Goal: Information Seeking & Learning: Learn about a topic

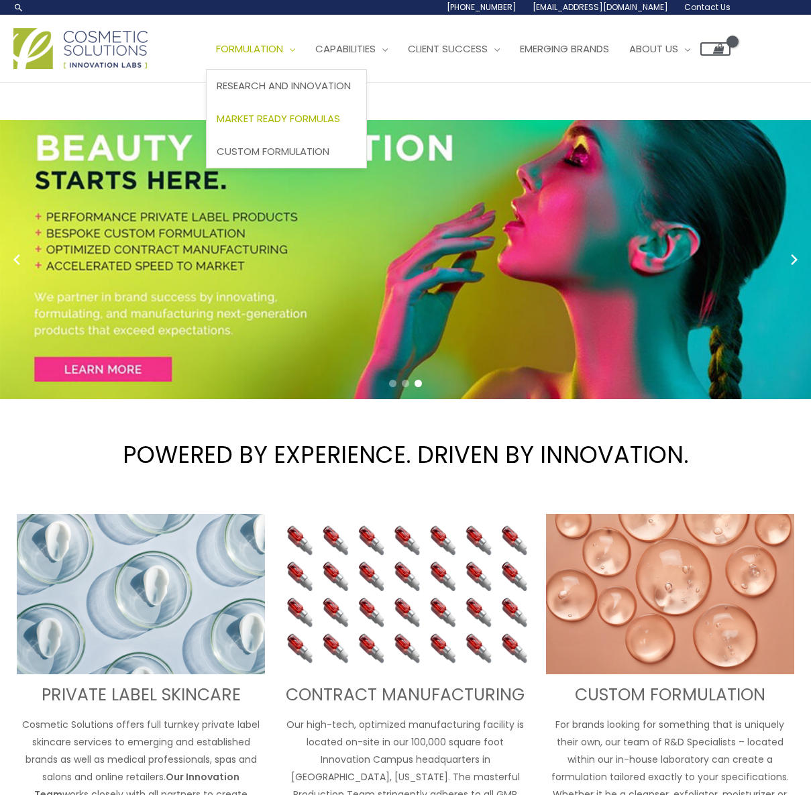
click at [291, 117] on span "Market Ready Formulas" at bounding box center [278, 118] width 123 height 14
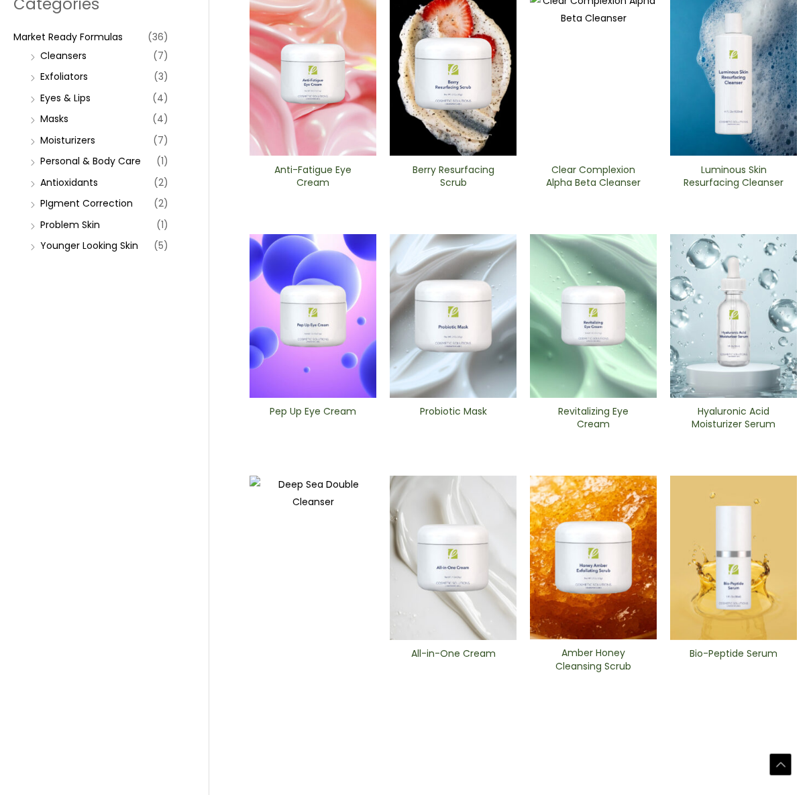
scroll to position [212, 0]
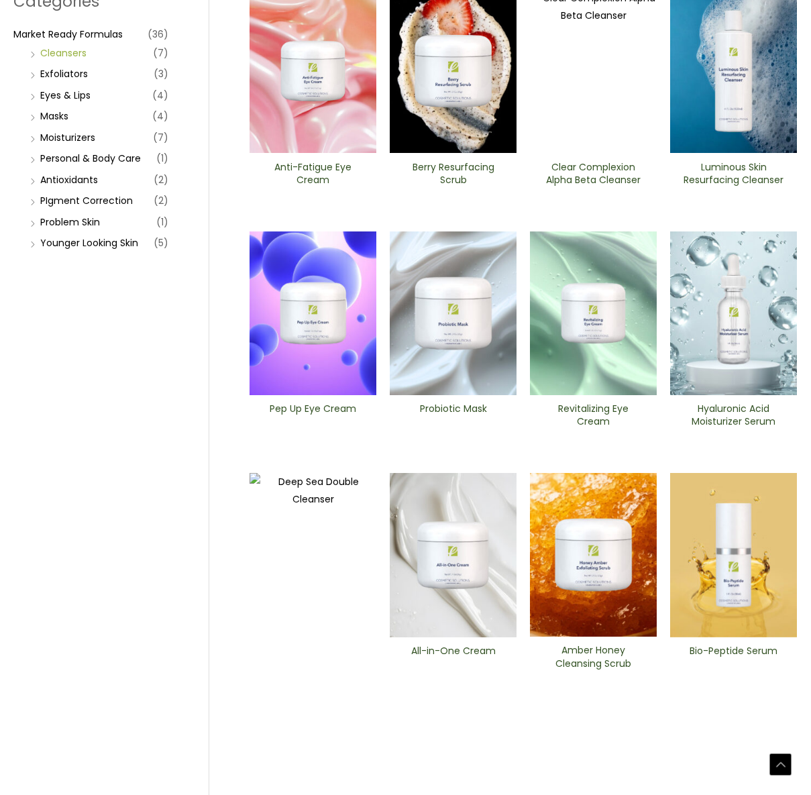
click at [64, 50] on link "Cleansers" at bounding box center [63, 52] width 46 height 13
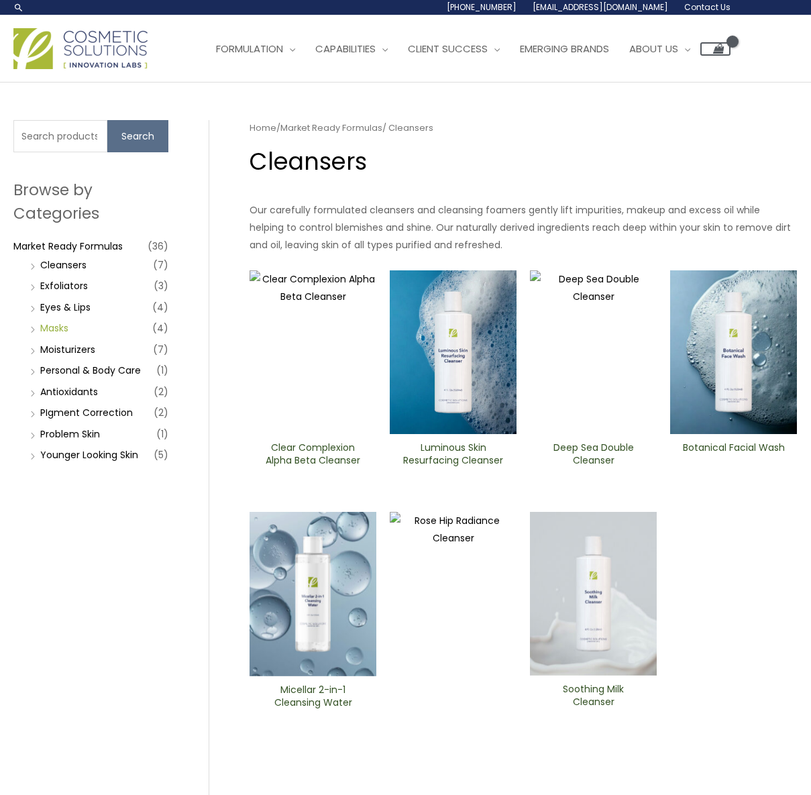
click at [47, 330] on link "Masks" at bounding box center [54, 327] width 28 height 13
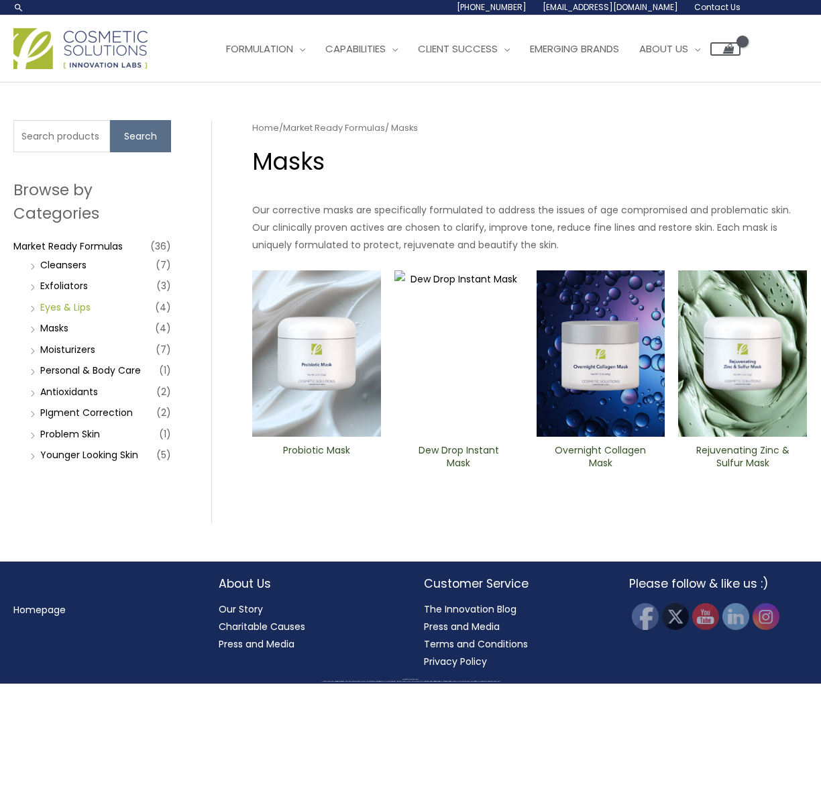
click at [47, 310] on link "Eyes & Lips" at bounding box center [65, 307] width 50 height 13
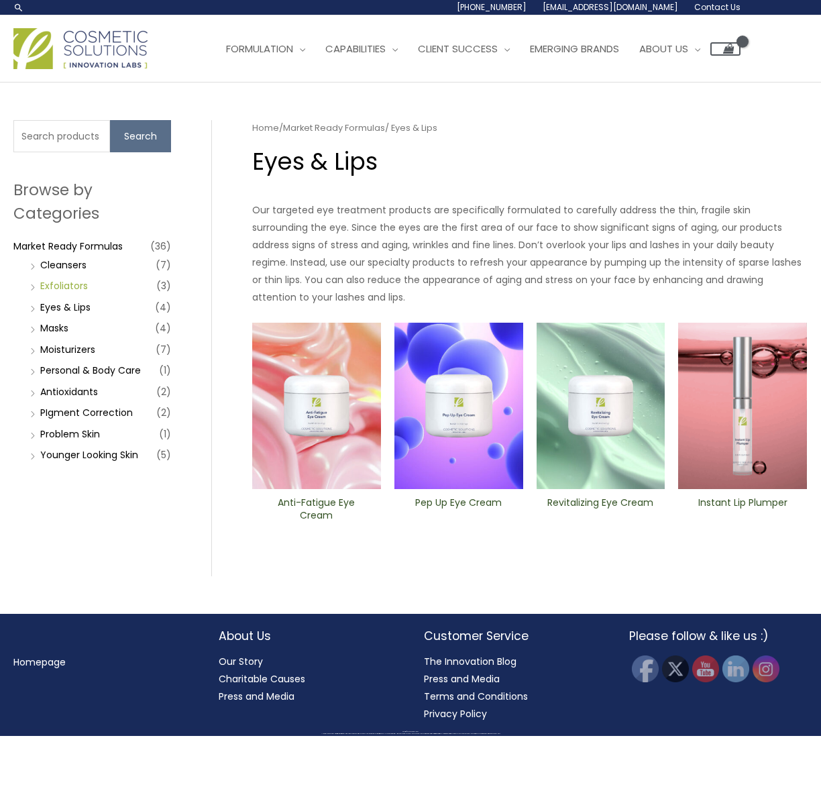
click at [48, 288] on link "Exfoliators" at bounding box center [64, 285] width 48 height 13
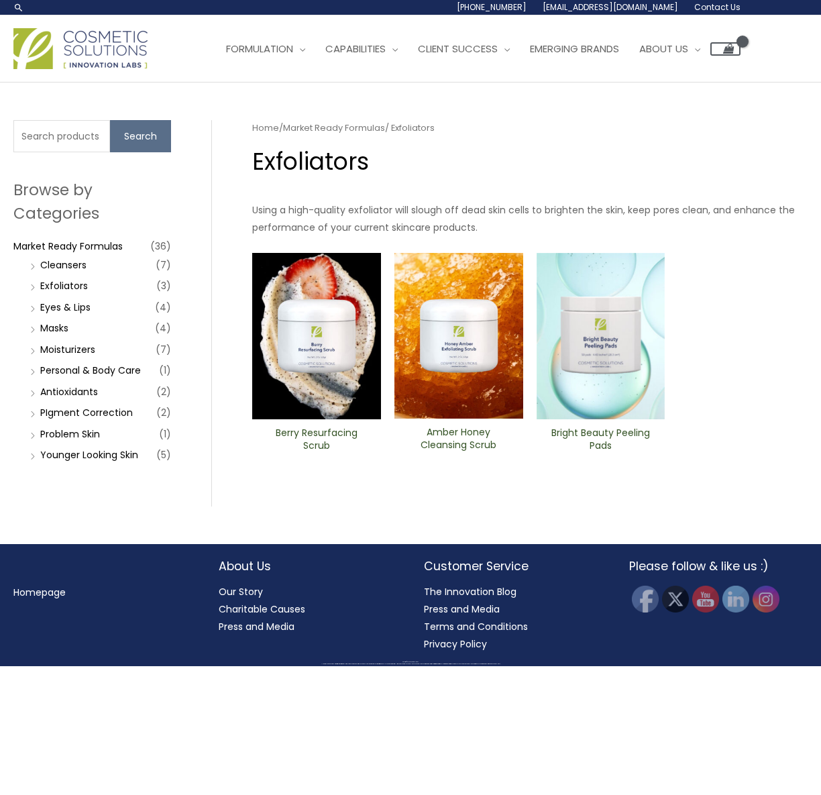
click at [49, 273] on li "Cleansers (7)" at bounding box center [99, 265] width 144 height 19
click at [51, 271] on li "Cleansers (7)" at bounding box center [99, 265] width 144 height 19
click at [58, 268] on link "Cleansers" at bounding box center [63, 264] width 46 height 13
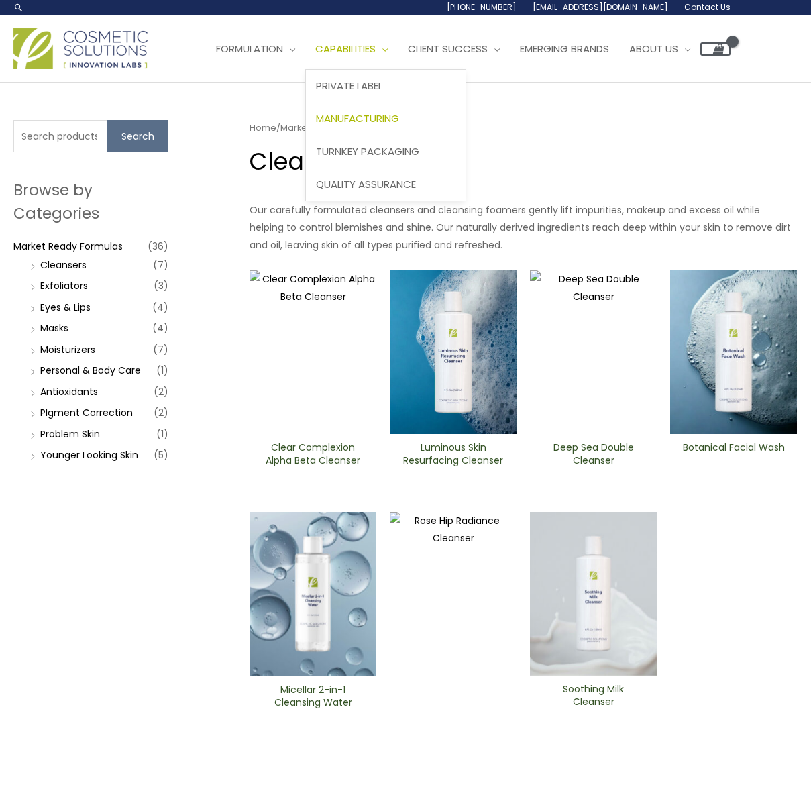
click at [384, 121] on span "Manufacturing" at bounding box center [357, 118] width 83 height 14
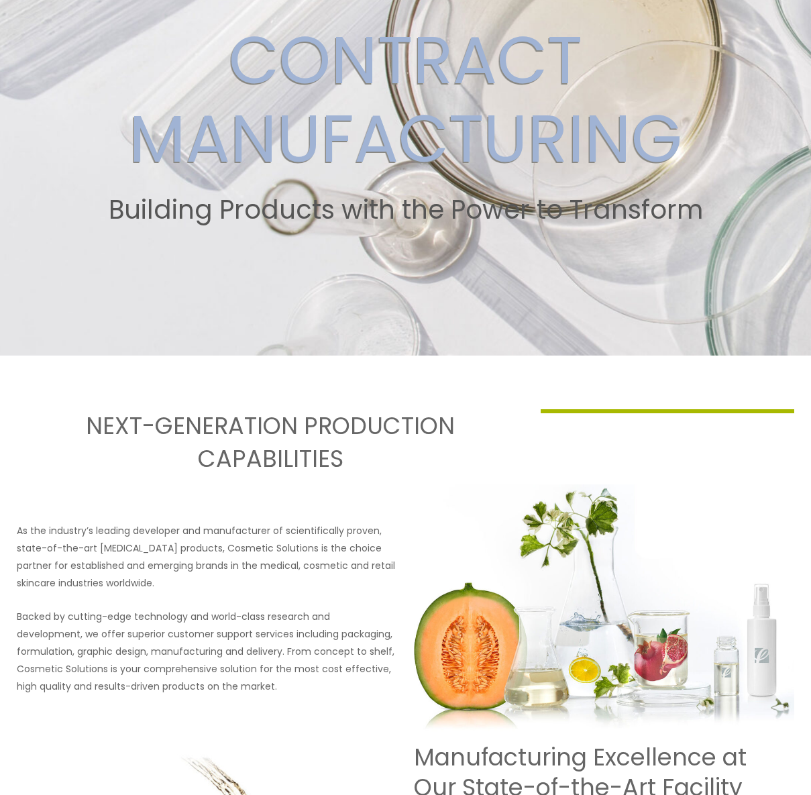
scroll to position [47, 0]
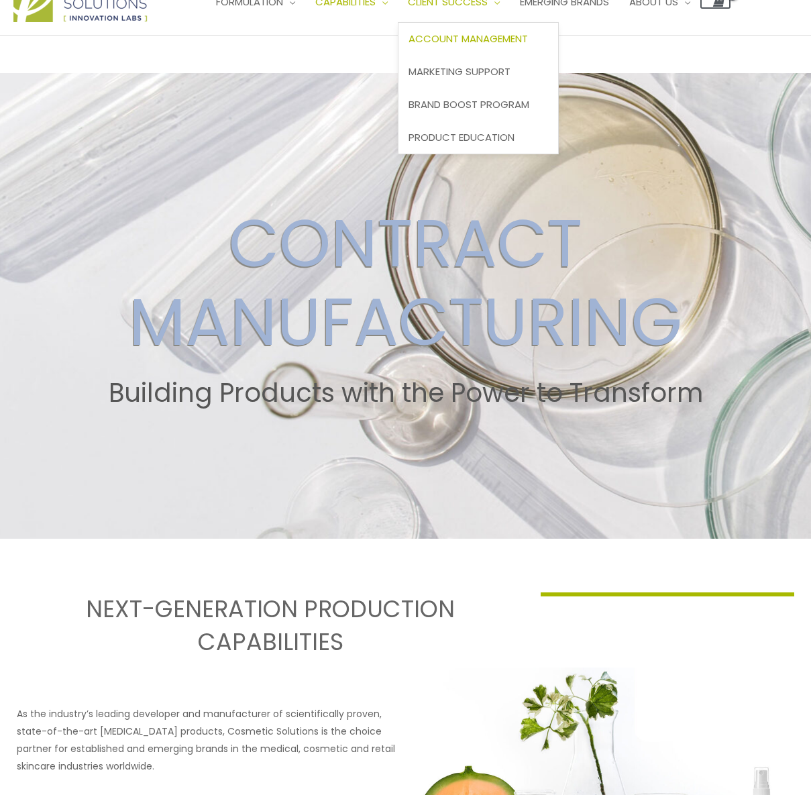
click at [481, 40] on span "Account Management" at bounding box center [468, 39] width 119 height 14
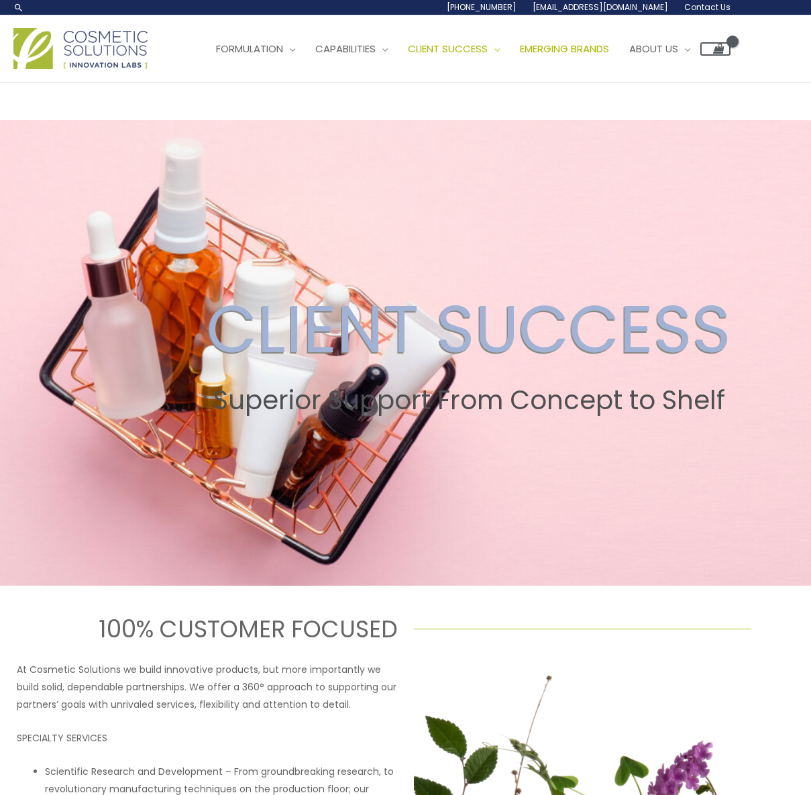
click at [583, 51] on span "Emerging Brands" at bounding box center [564, 49] width 89 height 14
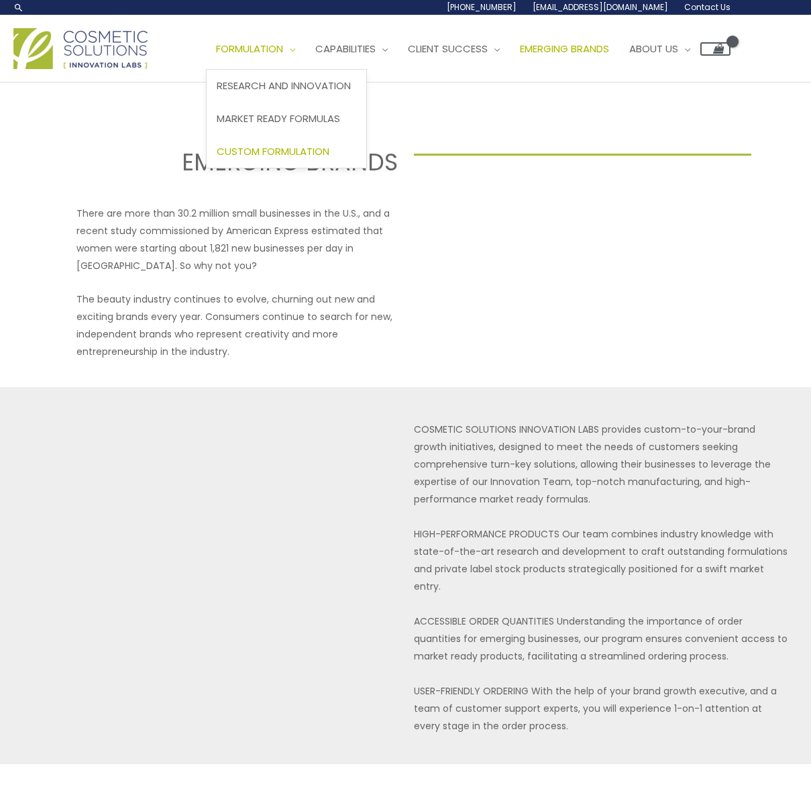
click at [281, 149] on span "Custom Formulation" at bounding box center [273, 151] width 113 height 14
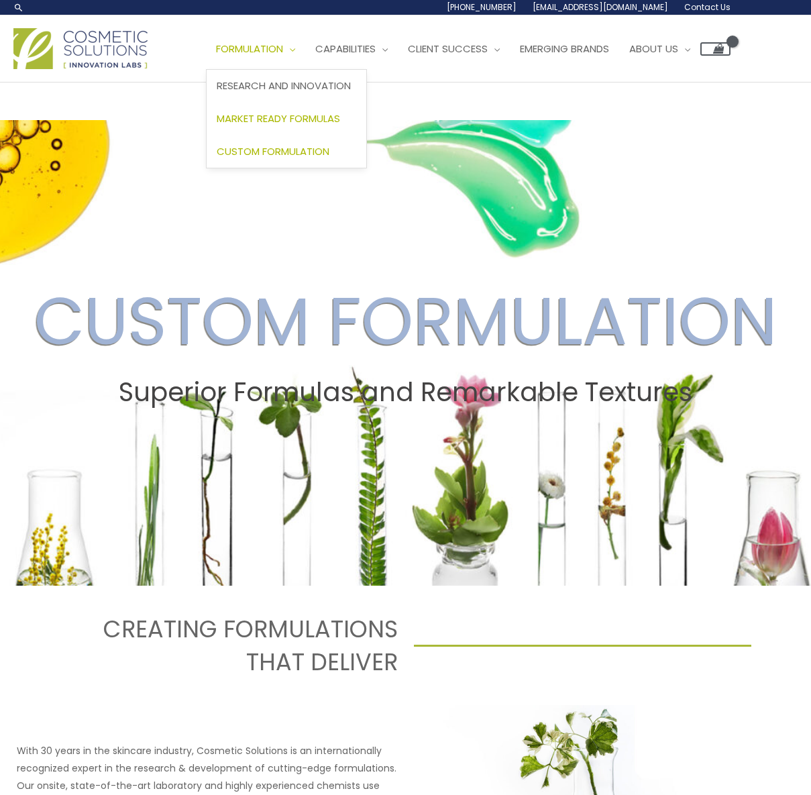
click at [275, 121] on span "Market Ready Formulas" at bounding box center [278, 118] width 123 height 14
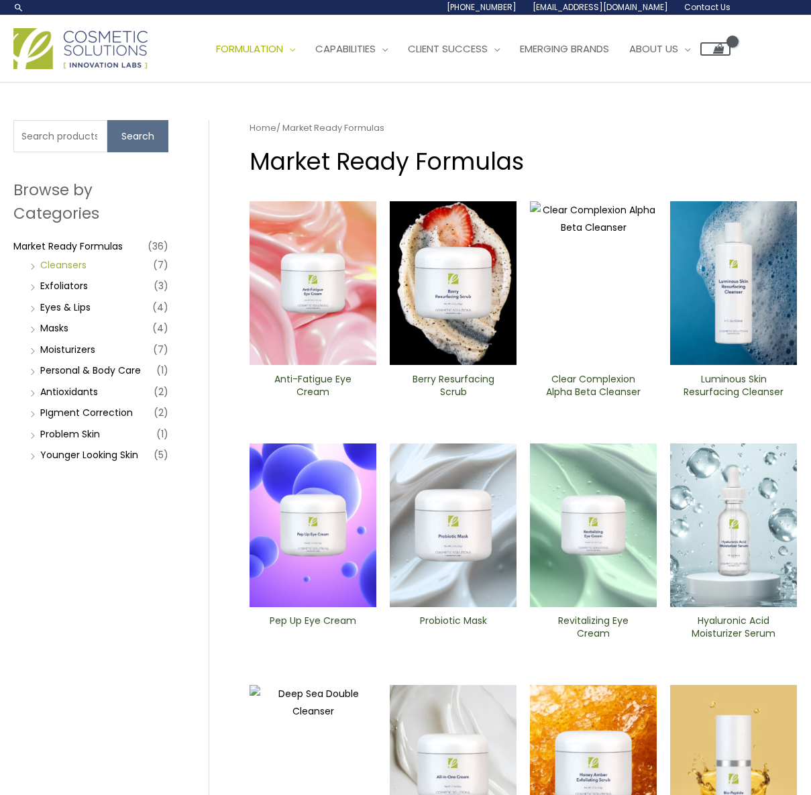
click at [69, 267] on link "Cleansers" at bounding box center [63, 264] width 46 height 13
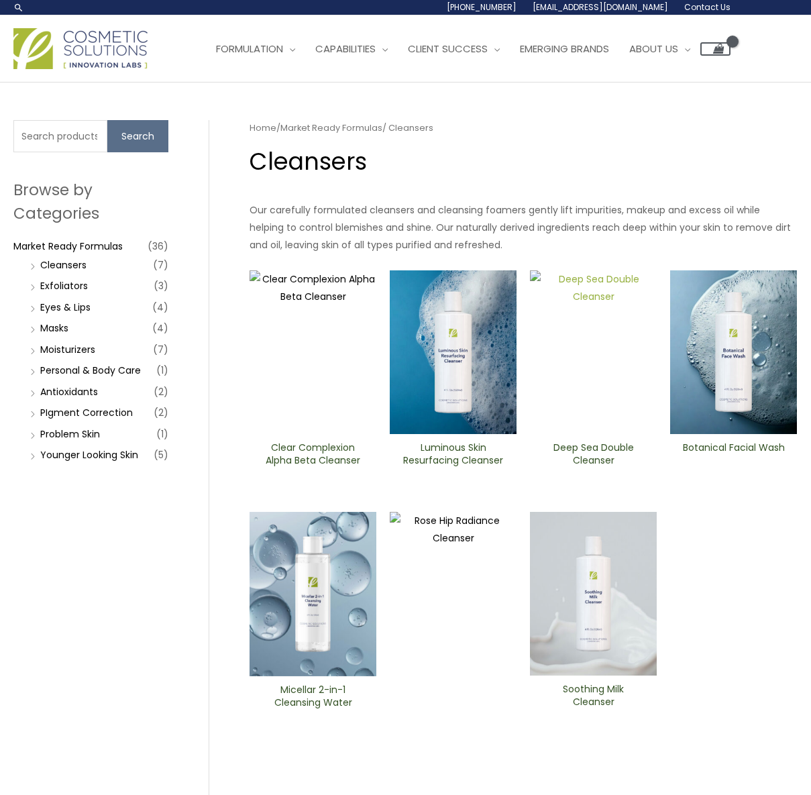
click at [601, 348] on img at bounding box center [593, 352] width 127 height 164
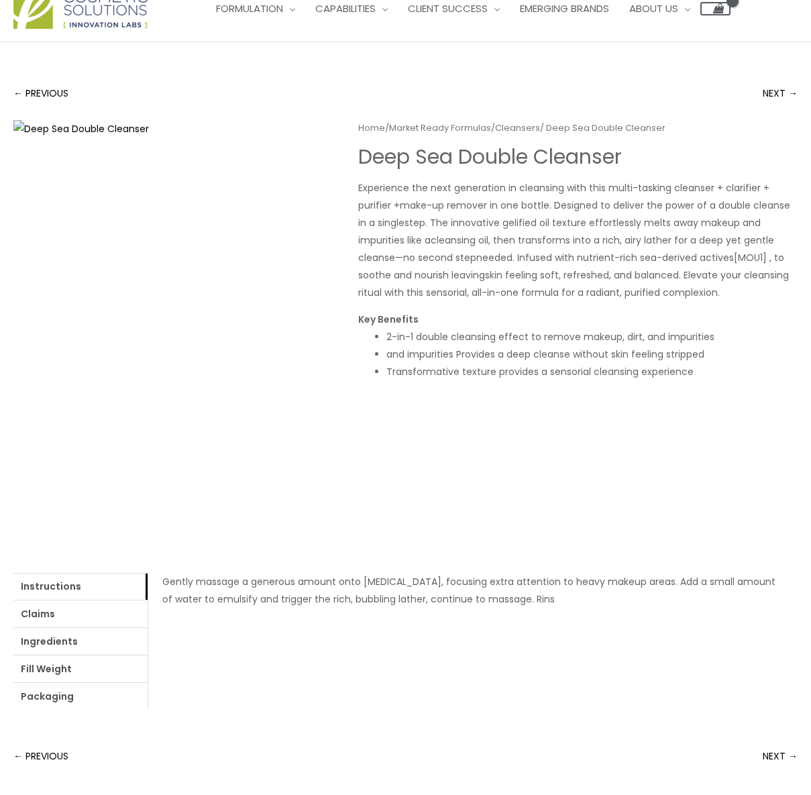
scroll to position [100, 0]
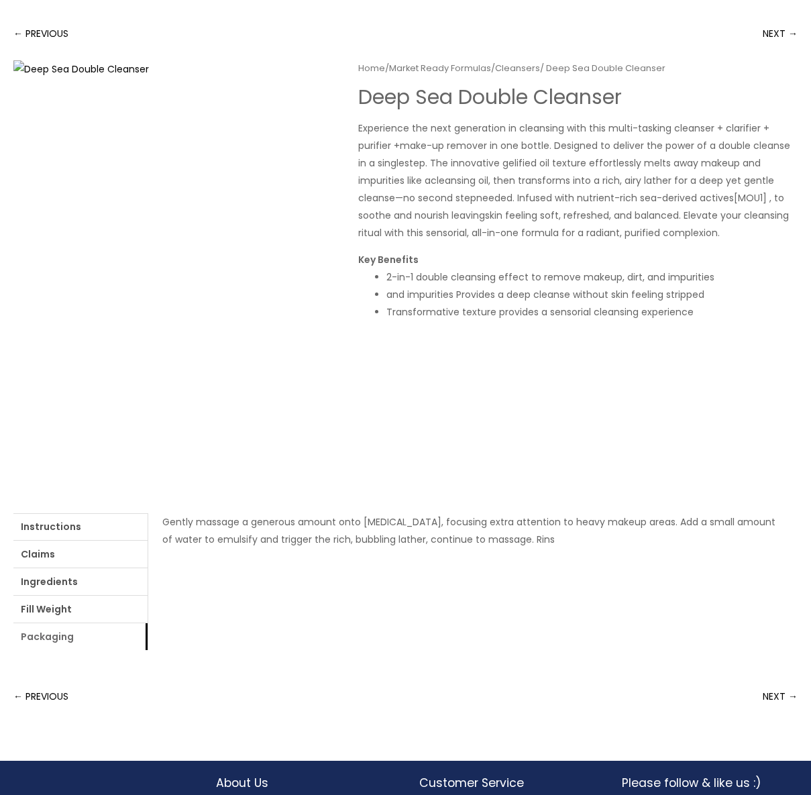
click at [46, 637] on link "Packaging" at bounding box center [80, 636] width 134 height 27
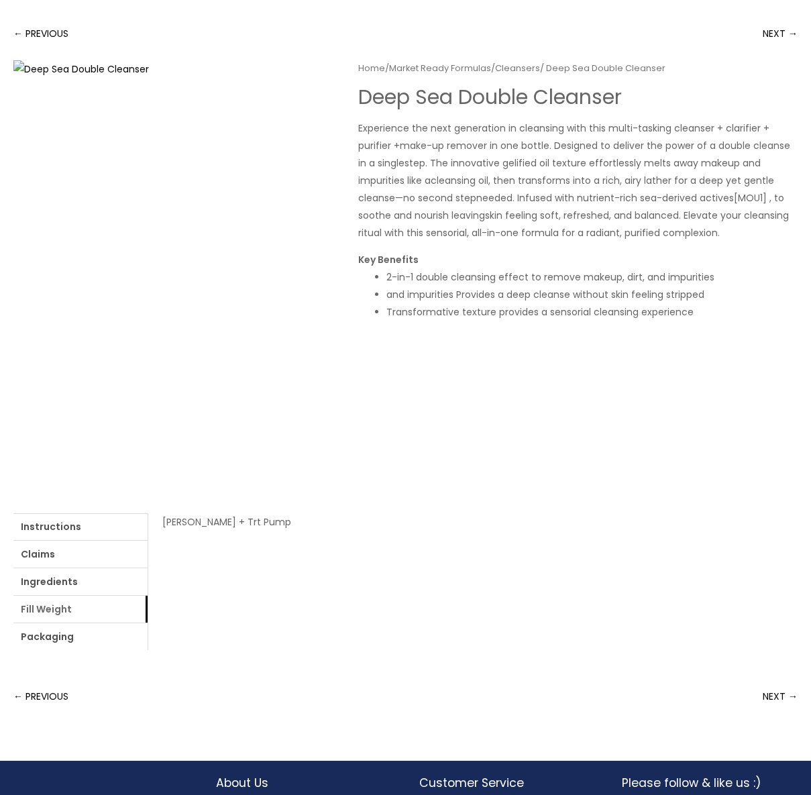
click at [45, 614] on link "Fill Weight" at bounding box center [80, 609] width 134 height 27
click at [42, 584] on link "Ingredients" at bounding box center [80, 581] width 134 height 27
click at [494, 523] on link "login" at bounding box center [490, 521] width 22 height 13
click at [37, 556] on link "Claims" at bounding box center [80, 554] width 134 height 27
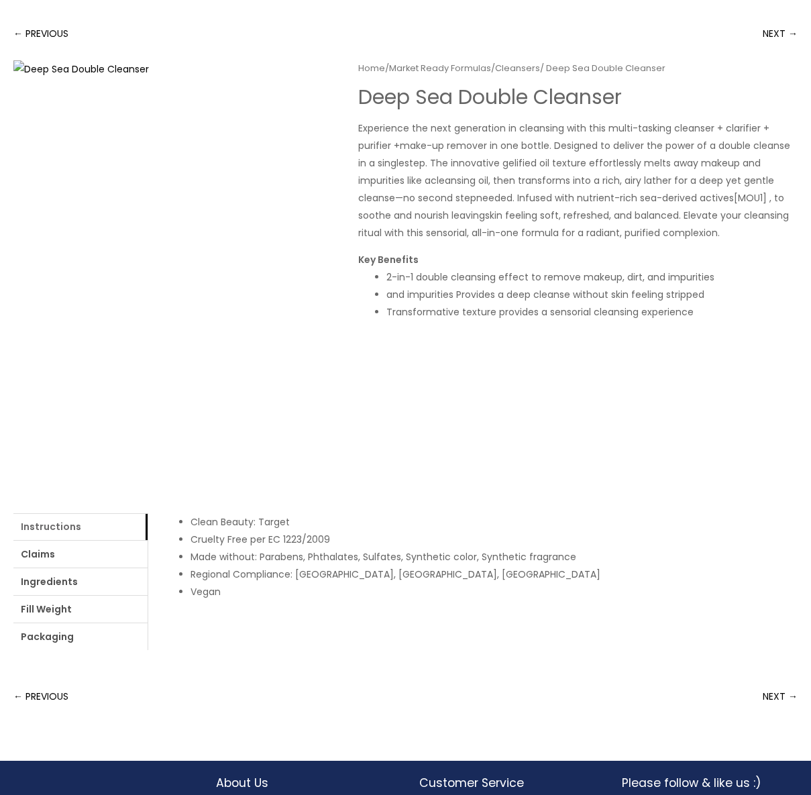
click at [39, 528] on link "Instructions" at bounding box center [80, 526] width 134 height 27
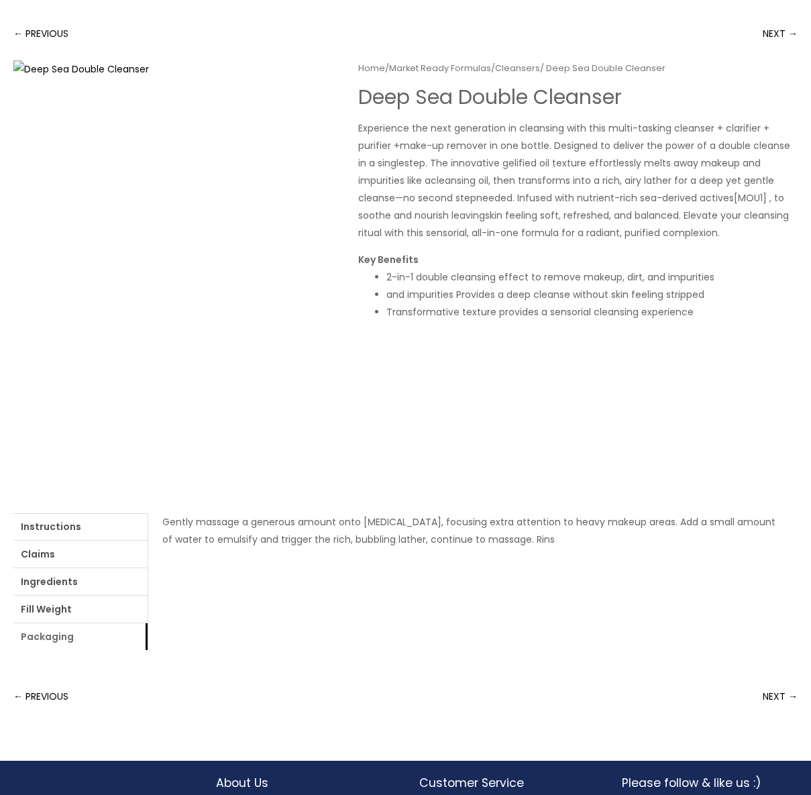
click at [44, 636] on link "Packaging" at bounding box center [80, 636] width 134 height 27
